Goal: Task Accomplishment & Management: Manage account settings

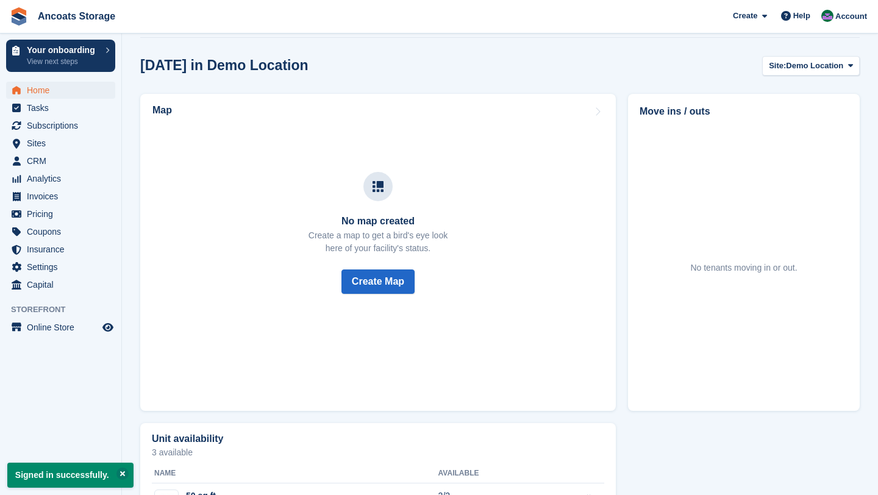
scroll to position [349, 0]
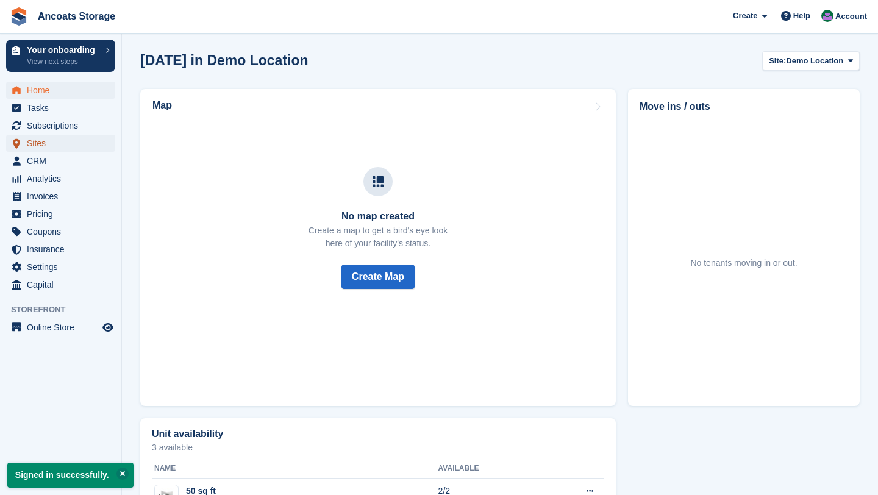
click at [43, 146] on span "Sites" at bounding box center [63, 143] width 73 height 17
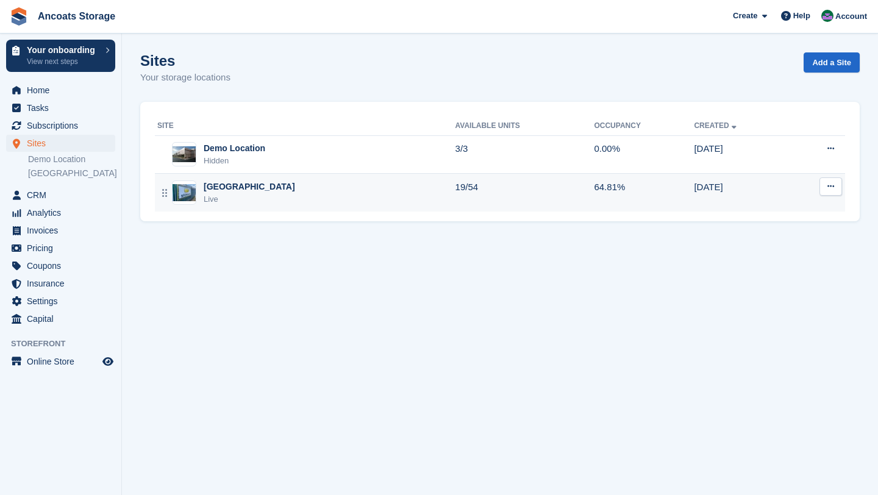
click at [252, 209] on td "Manchester Live" at bounding box center [305, 193] width 301 height 38
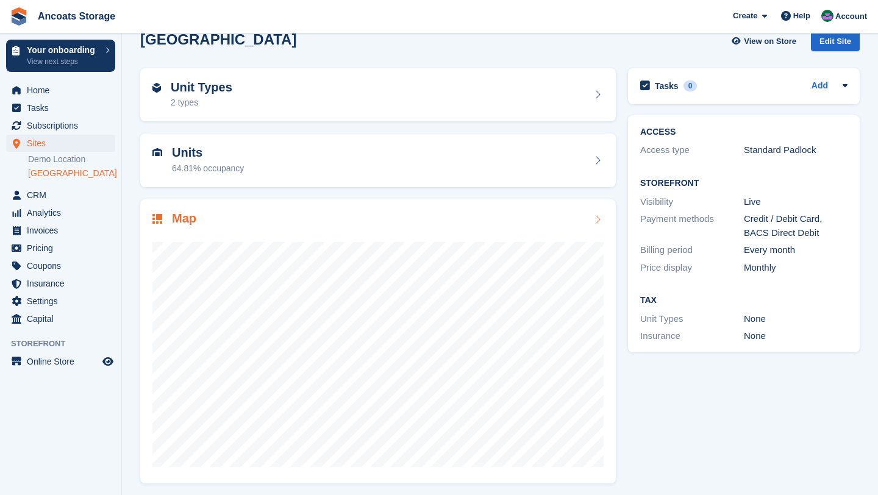
scroll to position [25, 0]
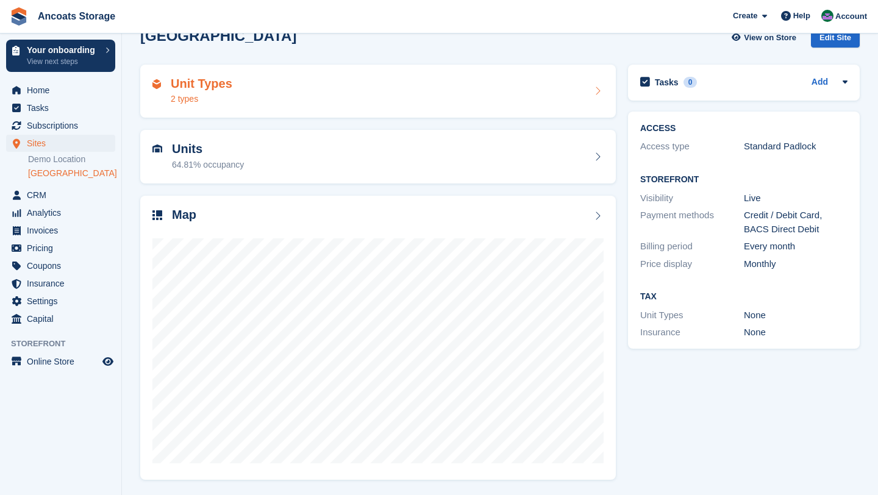
click at [430, 114] on div "Unit Types 2 types" at bounding box center [378, 92] width 476 height 54
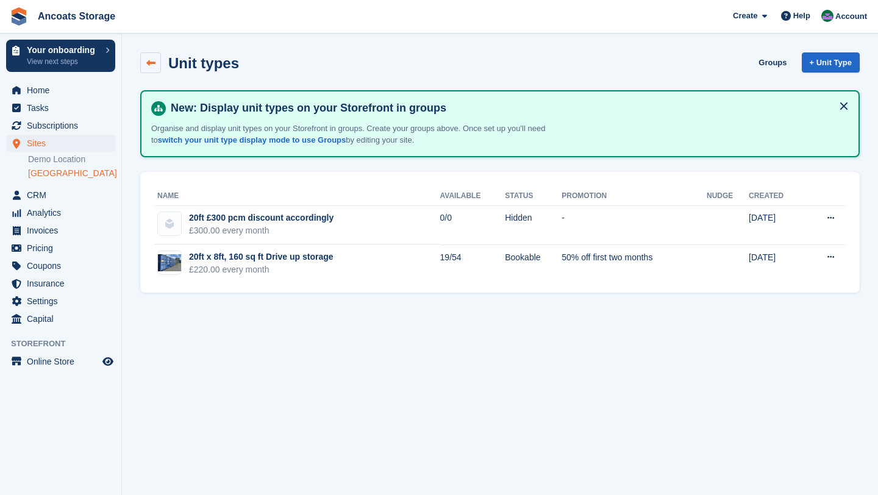
click at [141, 61] on link at bounding box center [150, 62] width 21 height 21
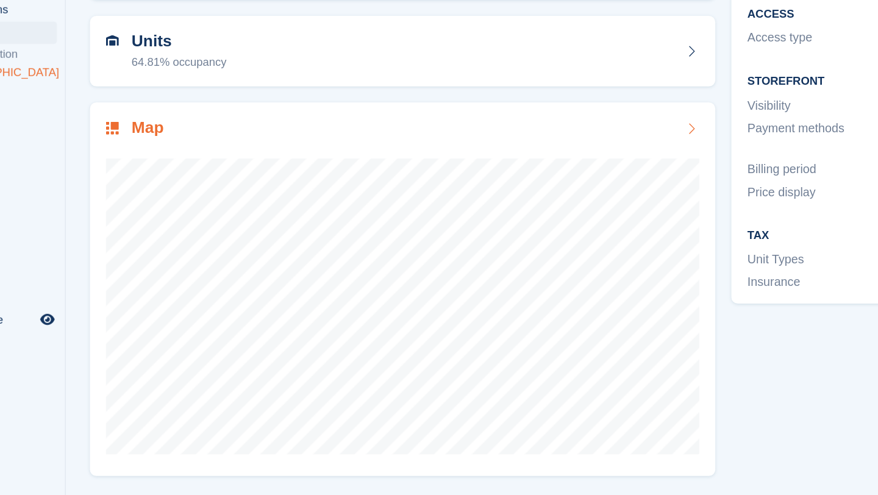
scroll to position [24, 0]
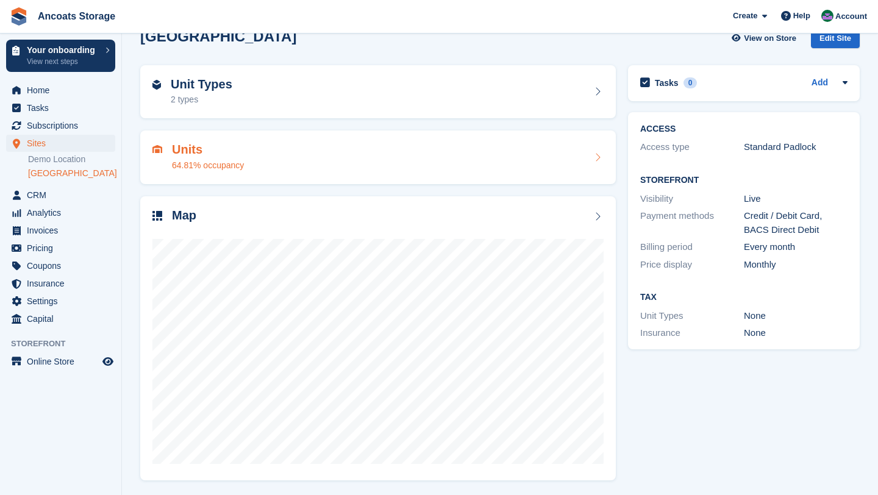
click at [306, 168] on div "Units 64.81% occupancy" at bounding box center [377, 157] width 451 height 29
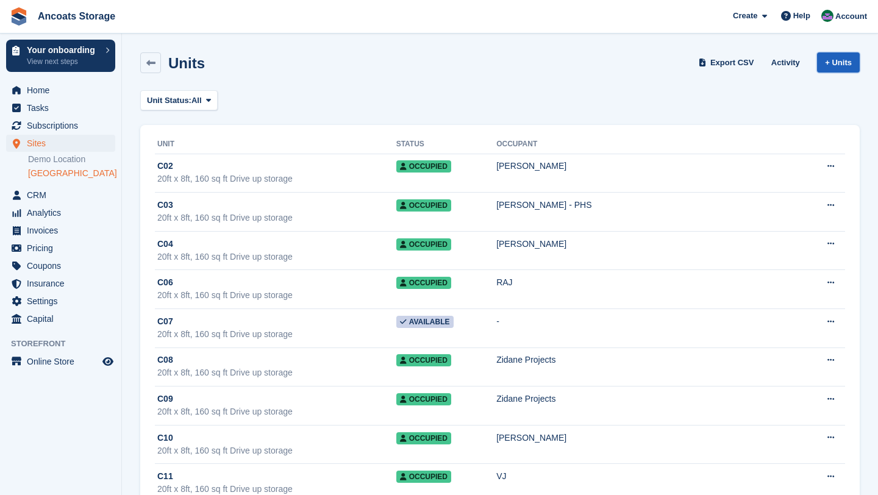
click at [840, 62] on link "+ Units" at bounding box center [838, 62] width 43 height 20
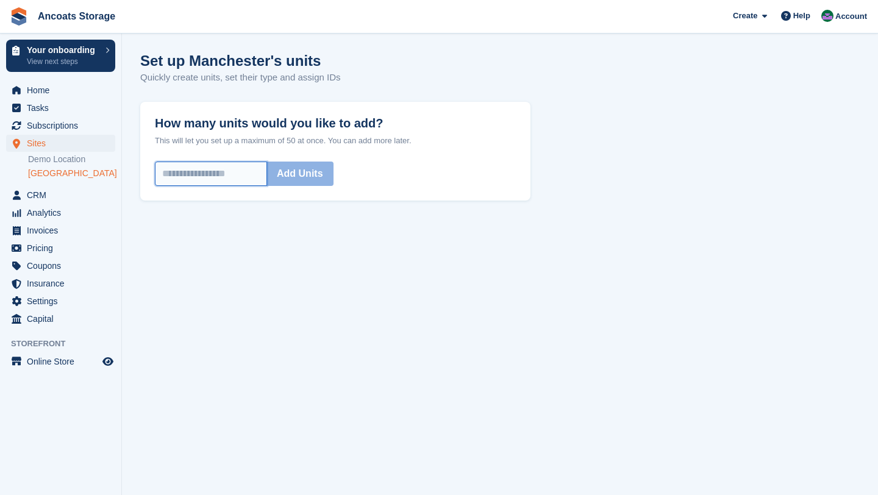
click at [221, 163] on input "How many units would you like to add?" at bounding box center [211, 174] width 112 height 24
type input "*"
click at [305, 174] on button "Add Units" at bounding box center [299, 174] width 67 height 24
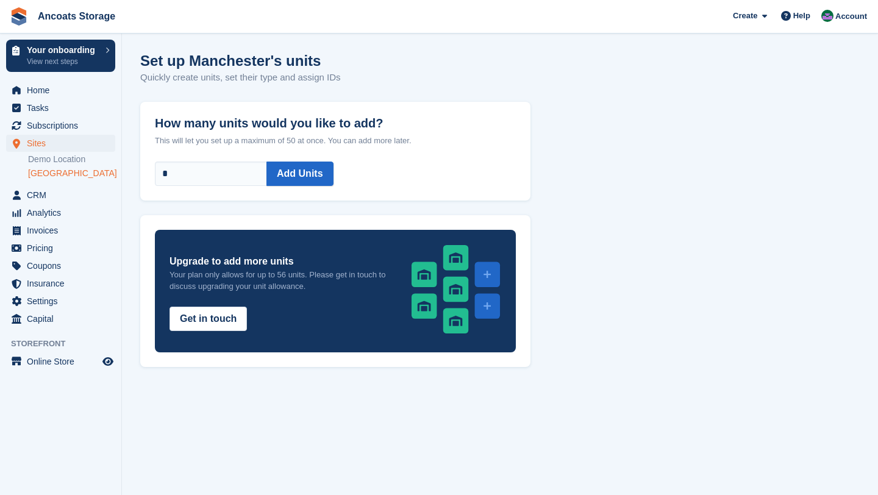
click at [64, 177] on link "[GEOGRAPHIC_DATA]" at bounding box center [71, 174] width 87 height 12
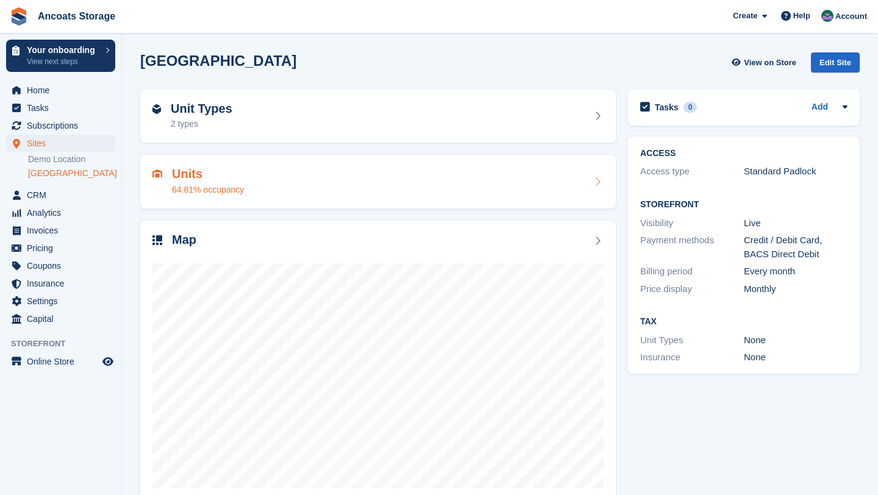
click at [180, 192] on div "64.81% occupancy" at bounding box center [208, 190] width 72 height 13
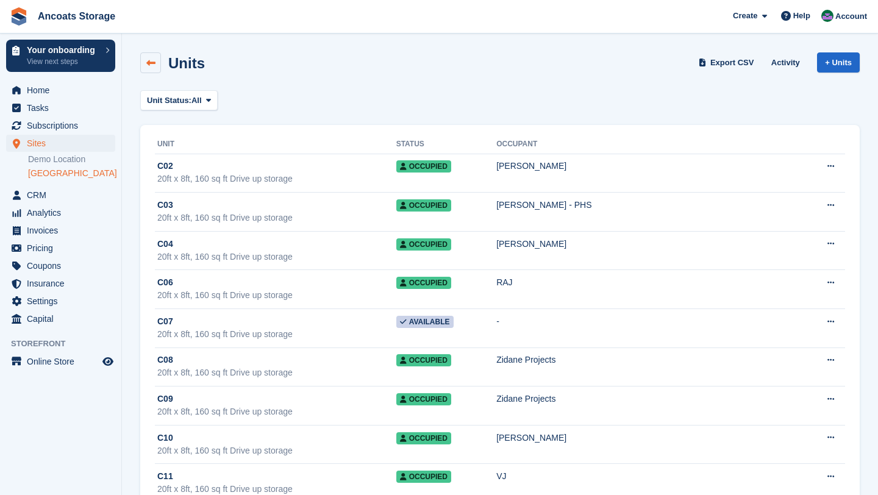
click at [151, 52] on link at bounding box center [150, 62] width 21 height 21
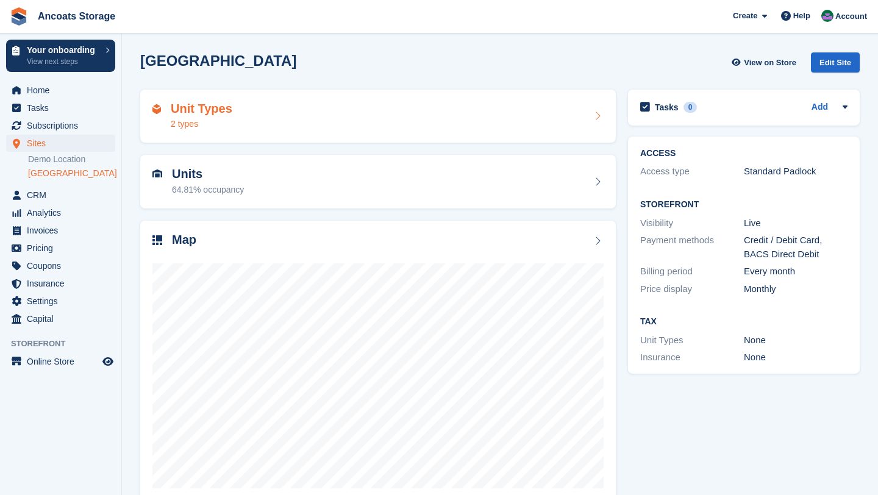
click at [226, 116] on div "Unit Types 2 types" at bounding box center [202, 116] width 62 height 29
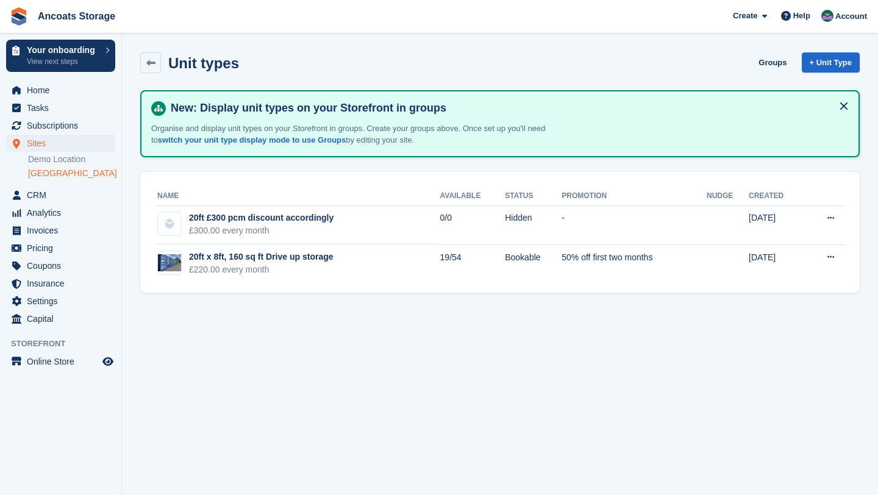
click at [849, 107] on button at bounding box center [844, 106] width 20 height 20
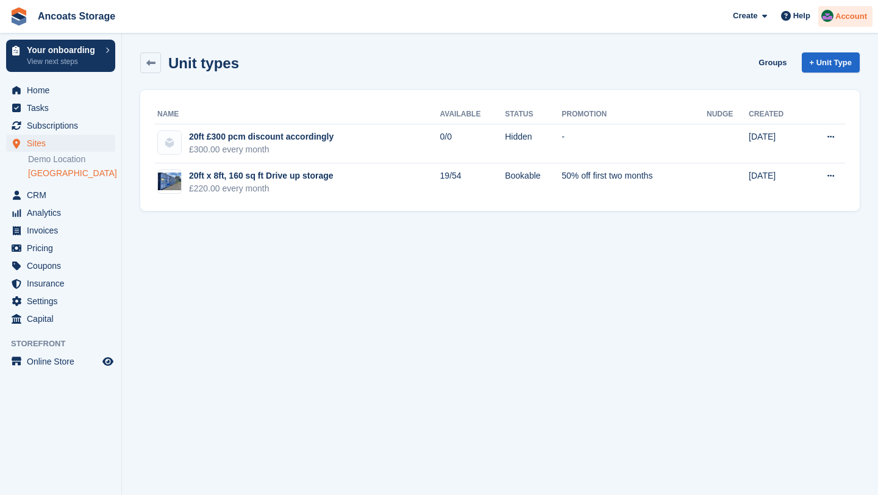
click at [843, 16] on span "Account" at bounding box center [851, 16] width 32 height 12
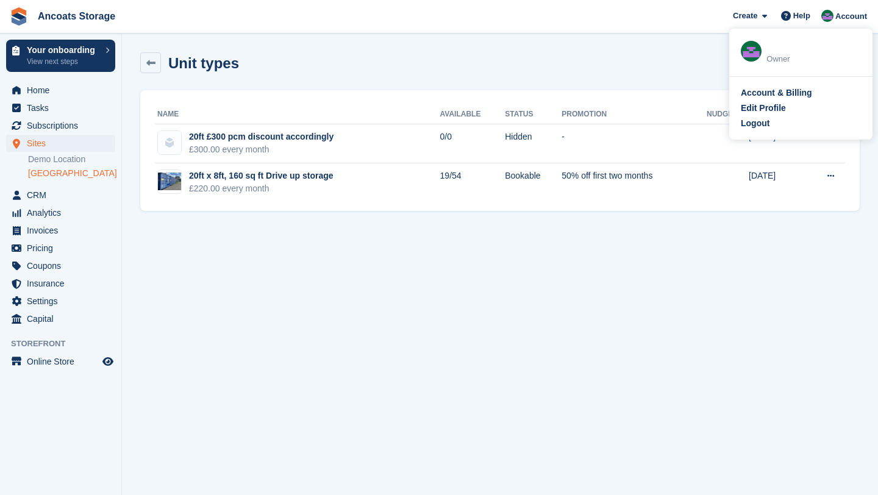
click at [777, 116] on div "Account & Billing Edit Profile Logout" at bounding box center [800, 108] width 143 height 63
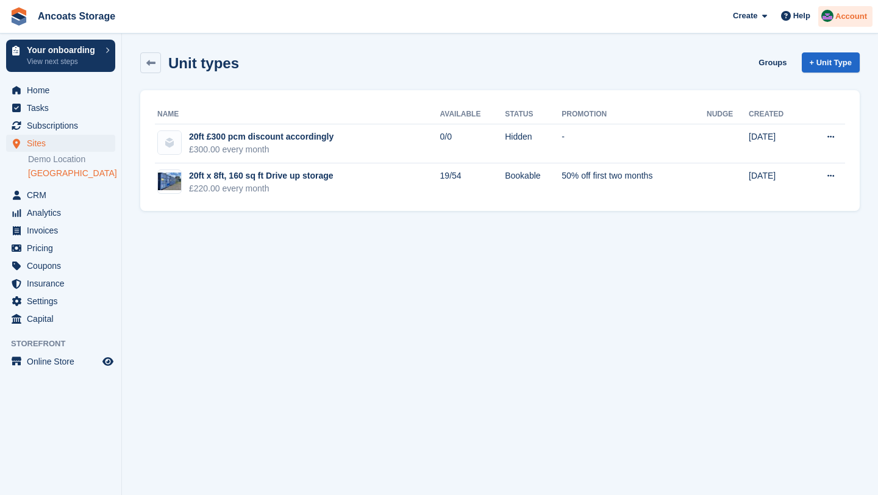
click at [857, 20] on span "Account" at bounding box center [851, 16] width 32 height 12
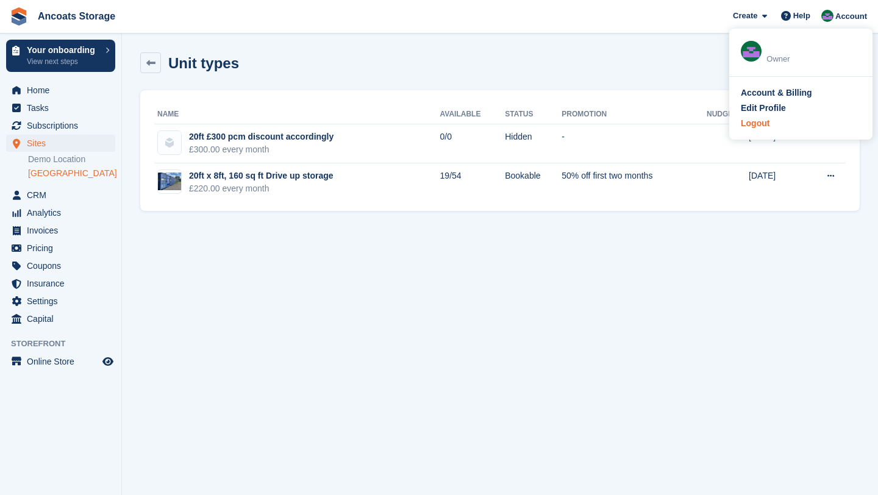
click at [768, 129] on div "Logout" at bounding box center [755, 123] width 29 height 13
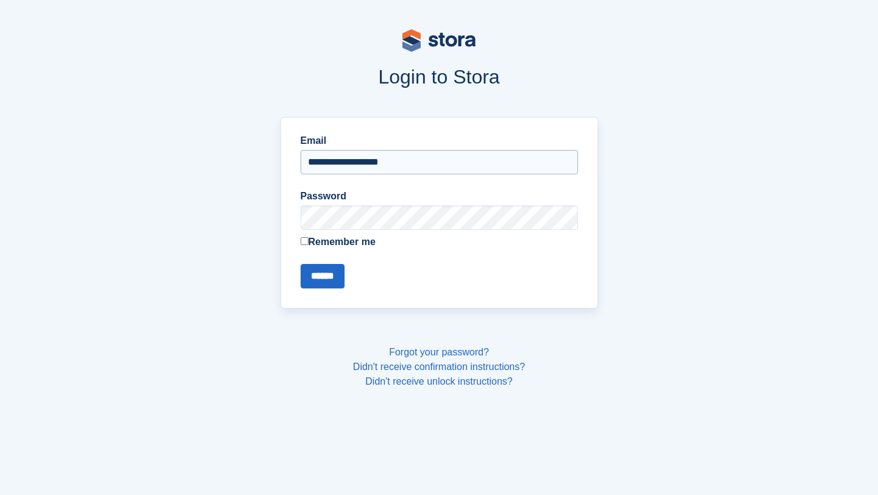
click at [462, 168] on input "**********" at bounding box center [439, 162] width 277 height 24
type input "**********"
click at [320, 277] on input "******" at bounding box center [323, 276] width 44 height 24
